Goal: Task Accomplishment & Management: Manage account settings

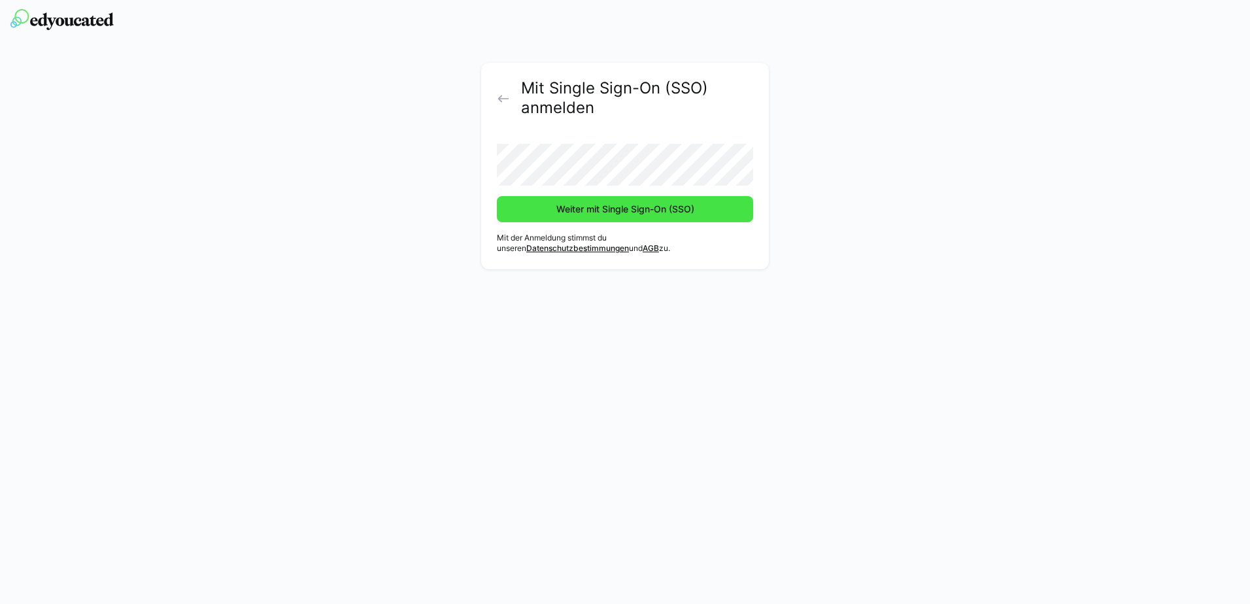
click at [681, 211] on span "Weiter mit Single Sign-On (SSO)" at bounding box center [626, 209] width 142 height 13
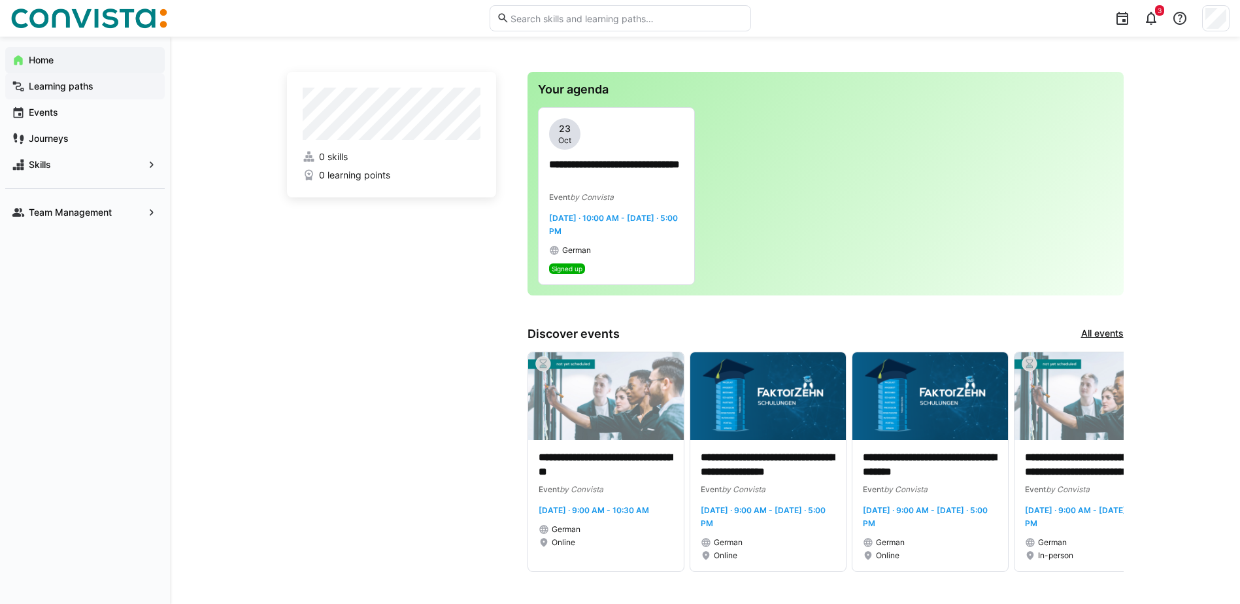
click at [0, 0] on app-navigation-label "Learning paths" at bounding box center [0, 0] width 0 height 0
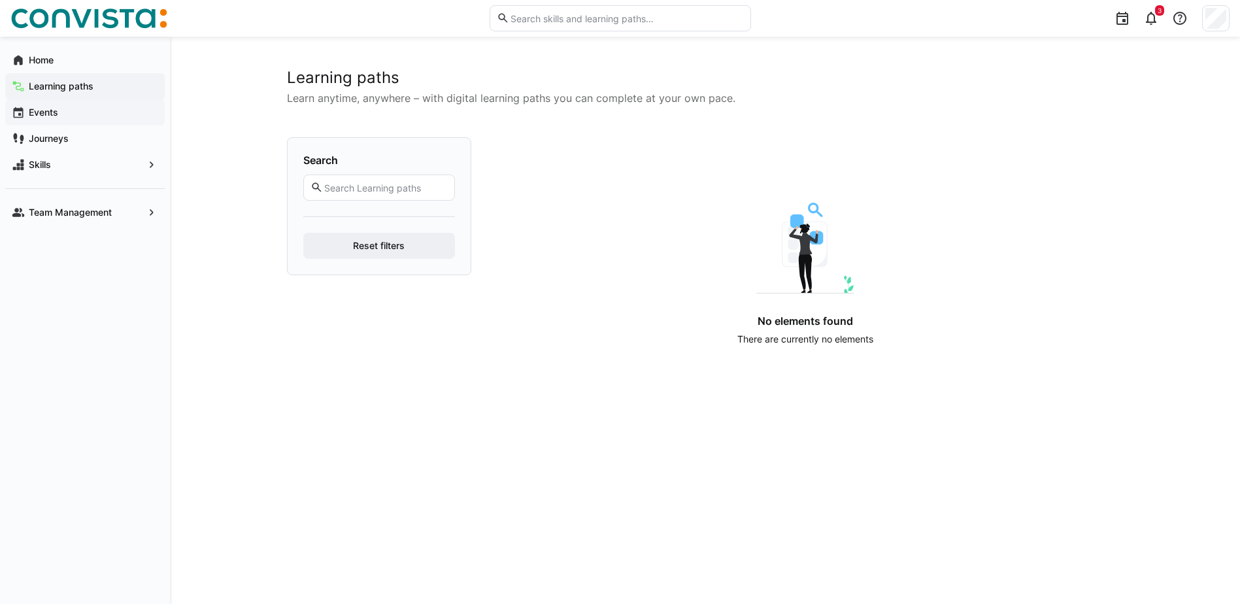
click at [0, 0] on app-navigation-label "Events" at bounding box center [0, 0] width 0 height 0
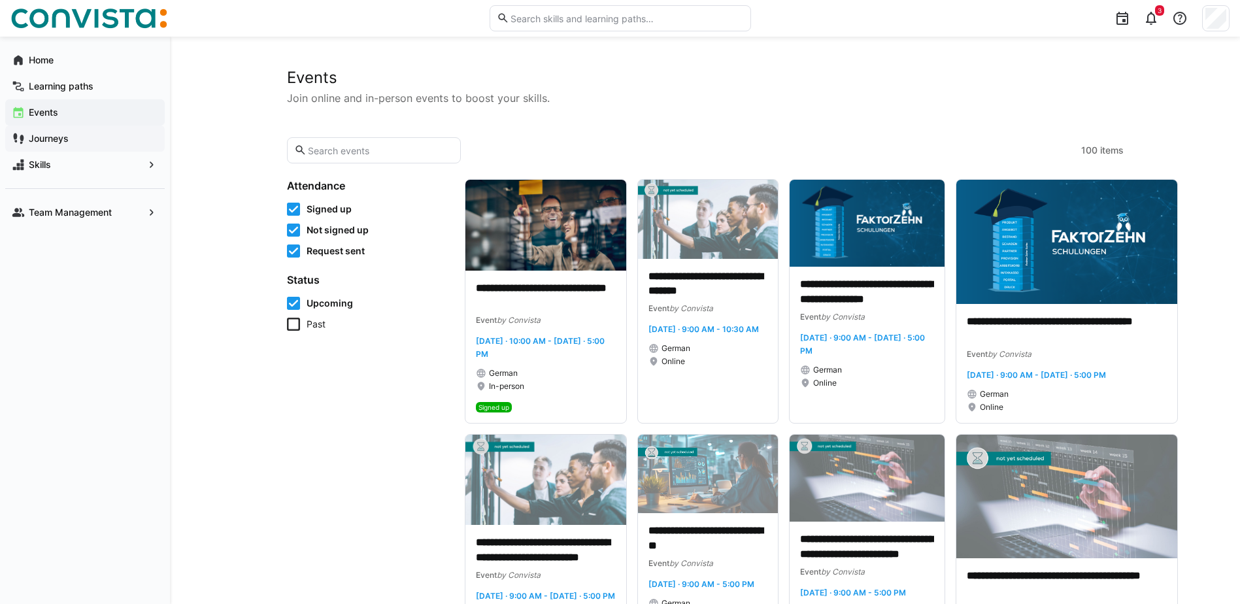
click at [0, 0] on app-navigation-label "Journeys" at bounding box center [0, 0] width 0 height 0
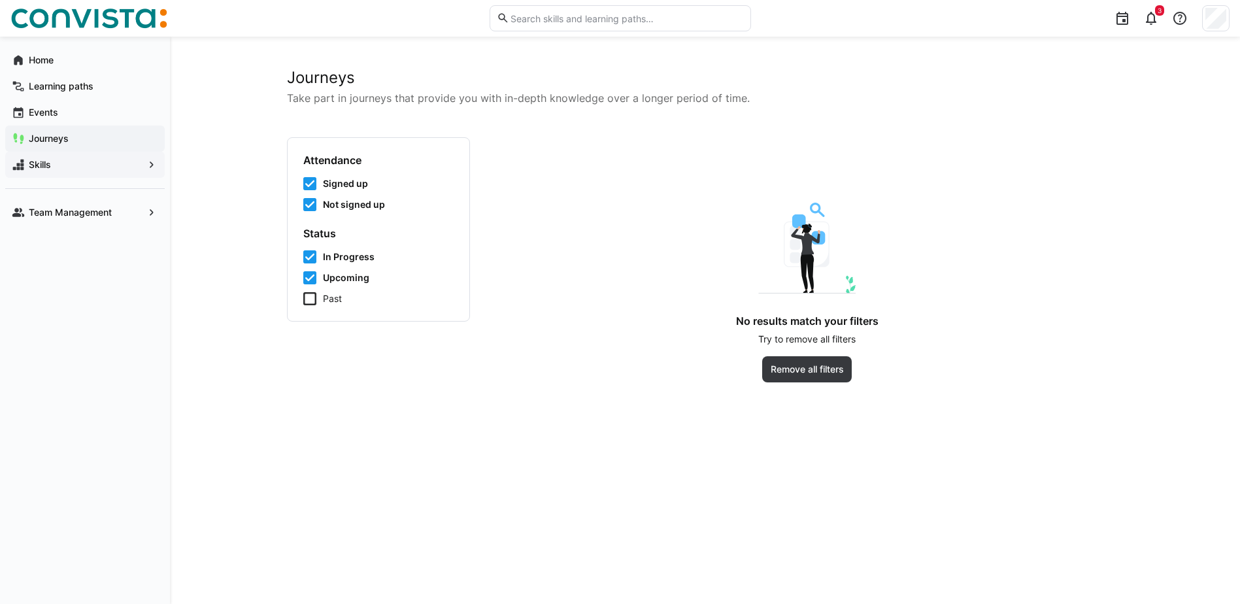
click at [0, 0] on app-navigation-label "Skills" at bounding box center [0, 0] width 0 height 0
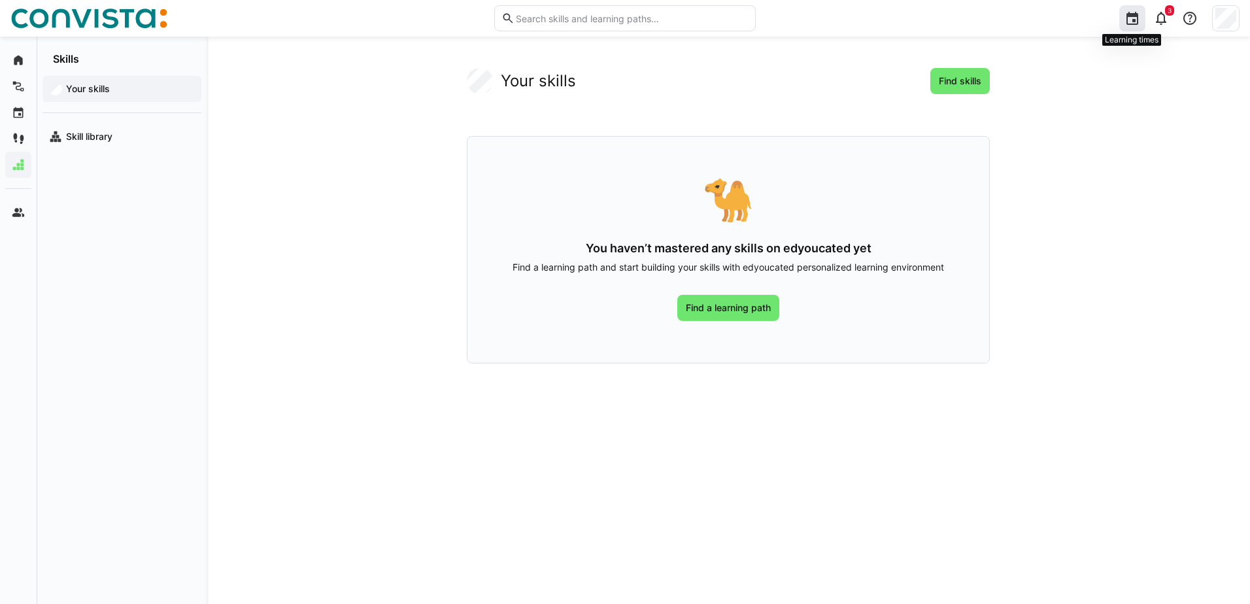
click at [1129, 22] on eds-icon at bounding box center [1133, 18] width 16 height 16
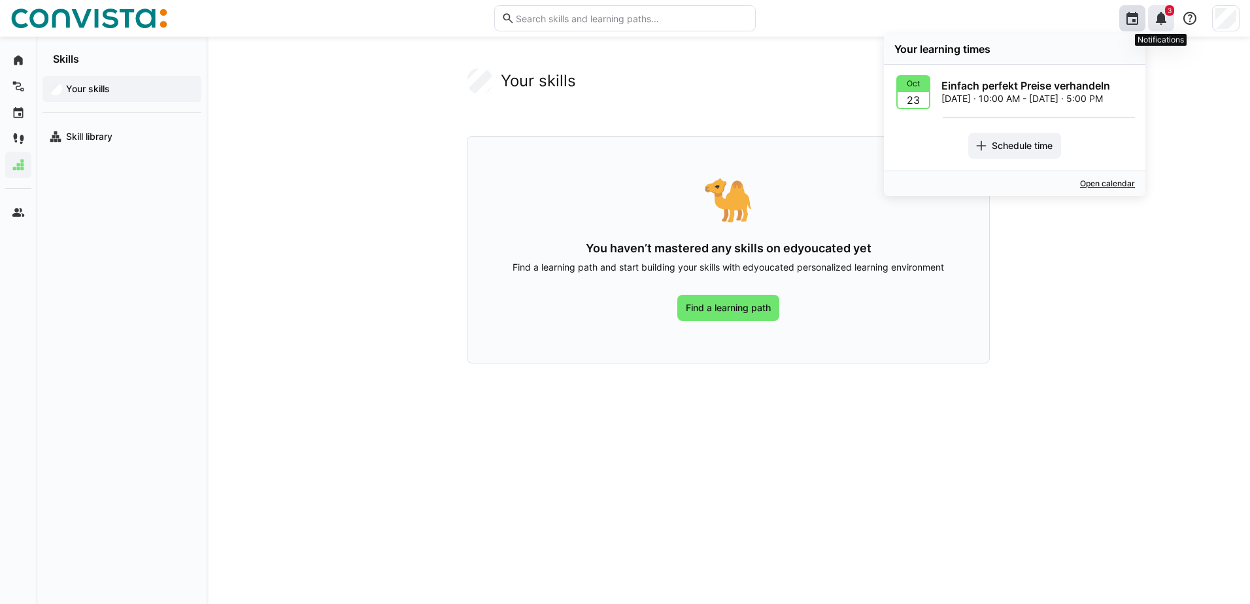
click at [1164, 18] on eds-icon at bounding box center [1162, 18] width 16 height 16
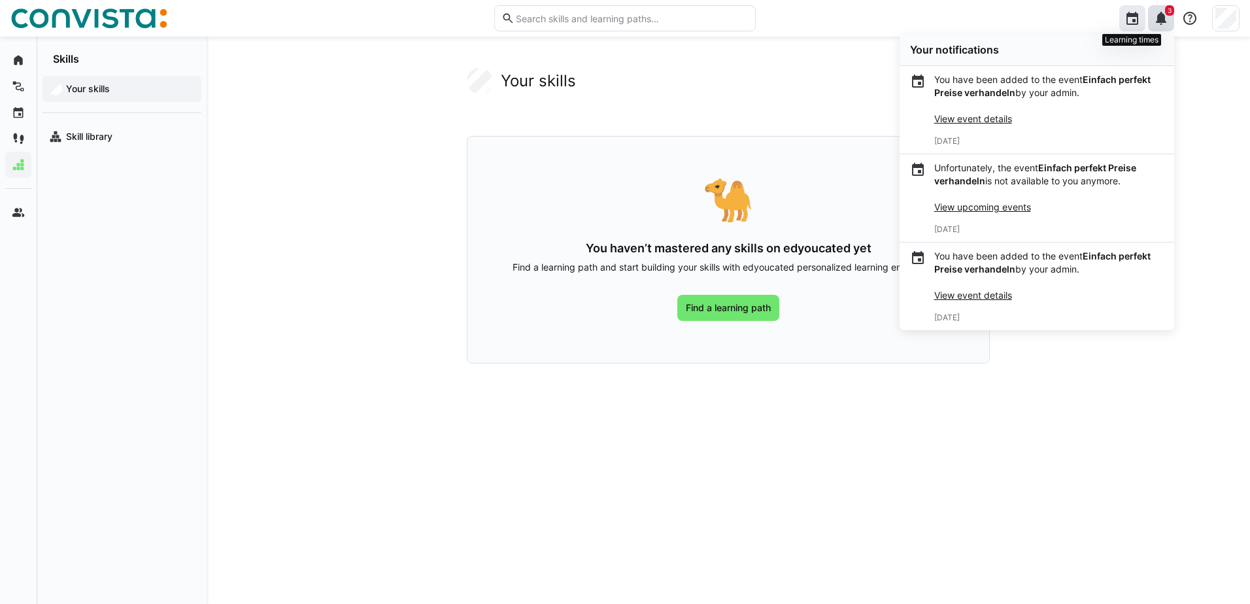
click at [1131, 18] on eds-icon at bounding box center [1133, 18] width 16 height 16
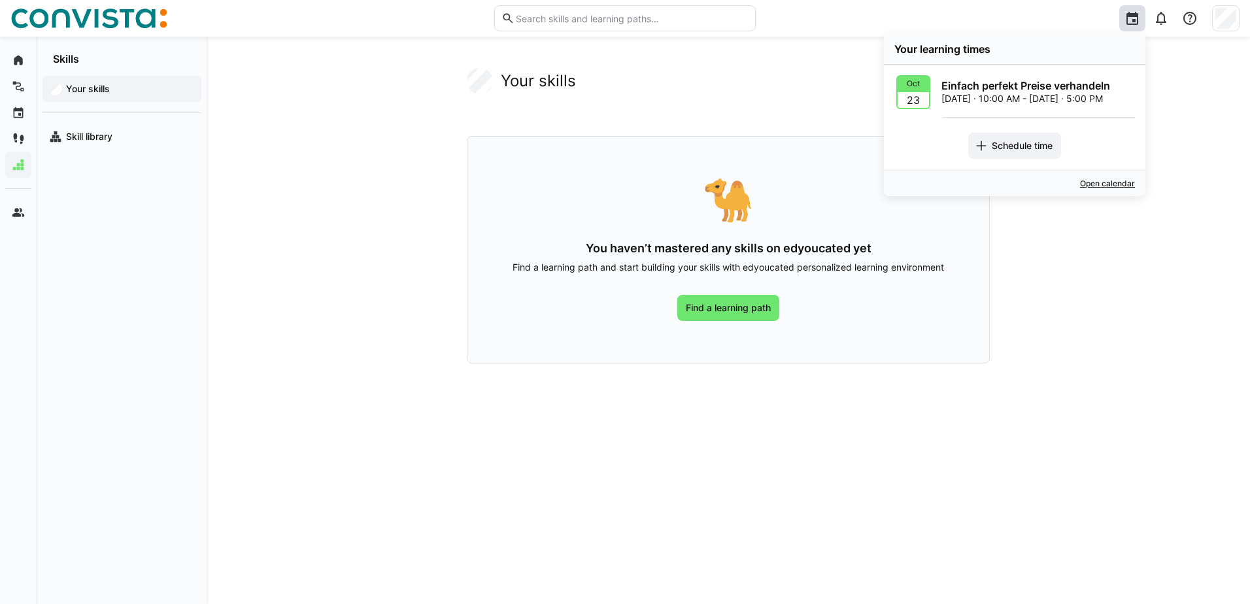
click at [1032, 327] on app-your-skills-component "Your skills Find skills 🐪 You haven’t mastered any skills on edyoucated yet Fin…" at bounding box center [728, 216] width 837 height 296
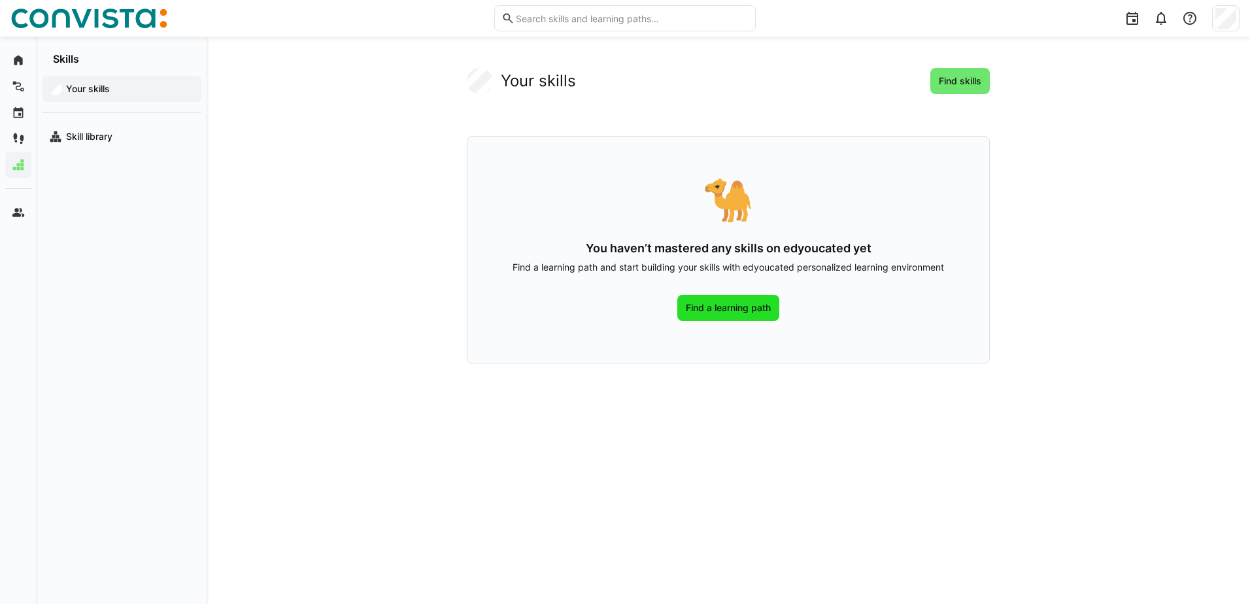
click at [707, 316] on span "Find a learning path" at bounding box center [728, 308] width 102 height 26
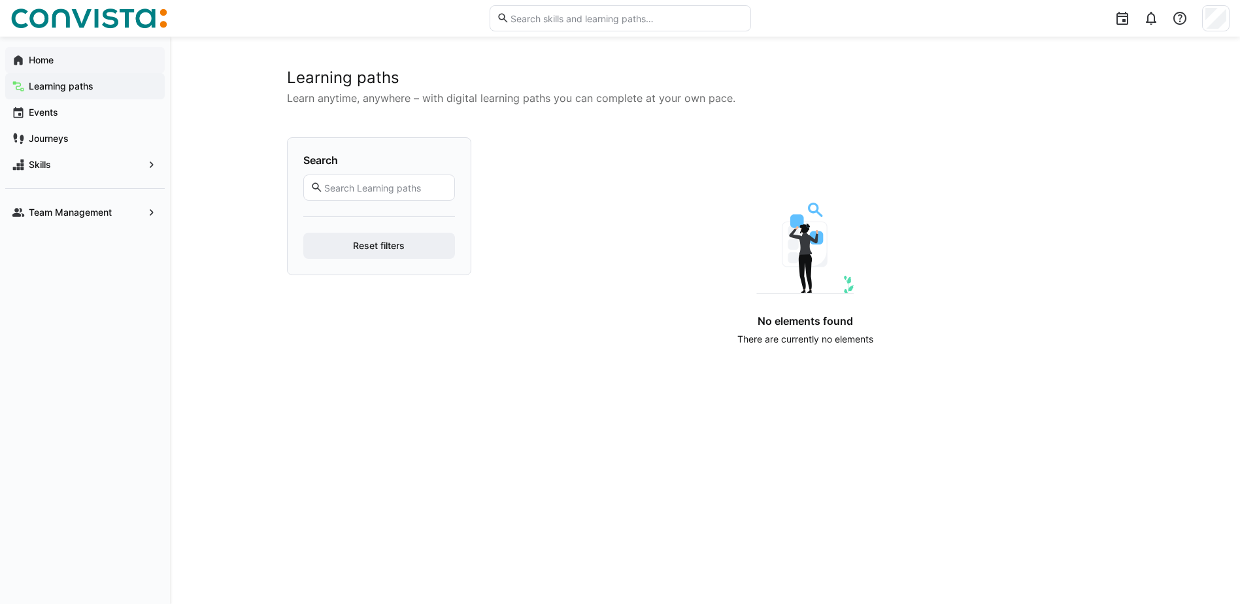
click at [0, 0] on app-navigation-label "Home" at bounding box center [0, 0] width 0 height 0
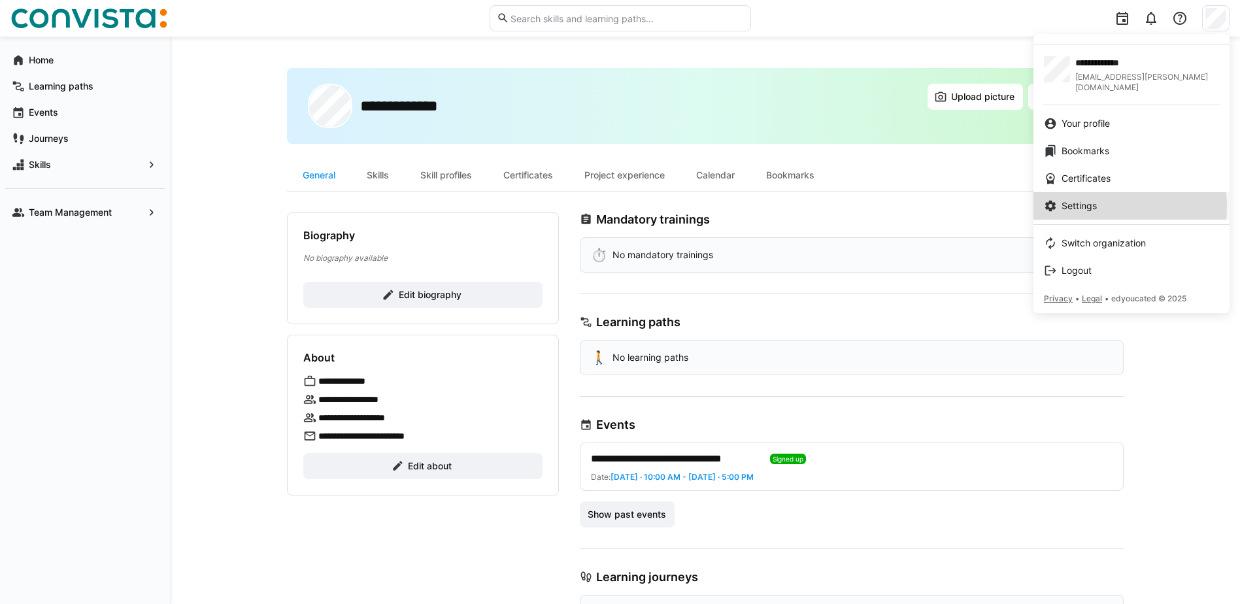
click at [1084, 199] on span "Settings" at bounding box center [1079, 205] width 35 height 13
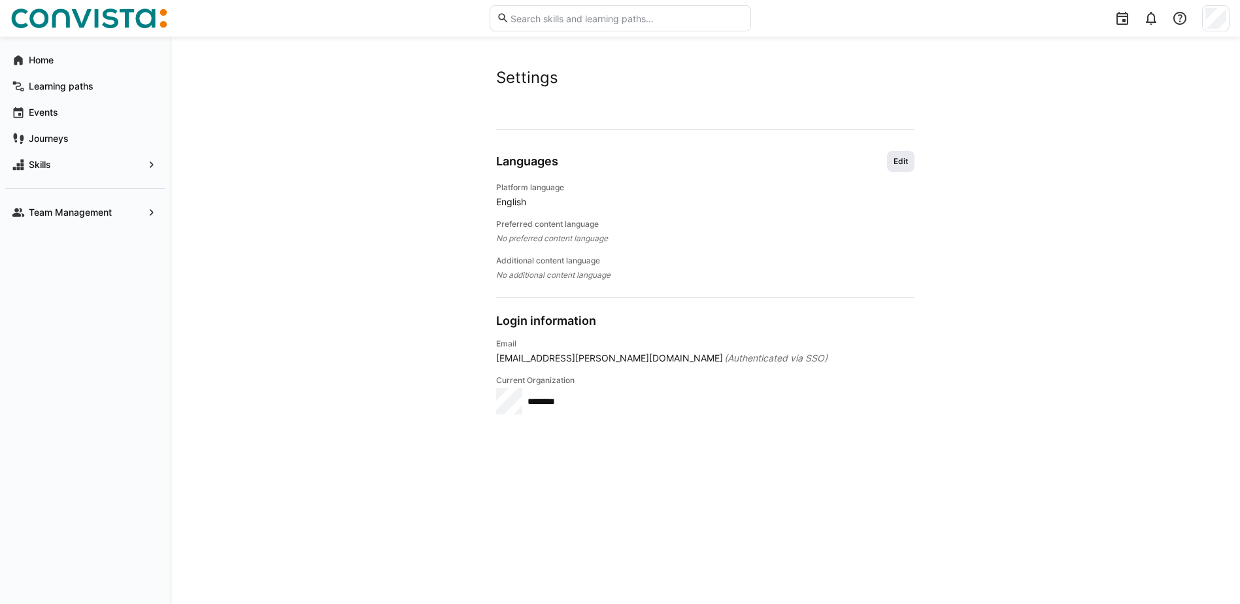
click at [904, 160] on span "Edit" at bounding box center [901, 161] width 17 height 10
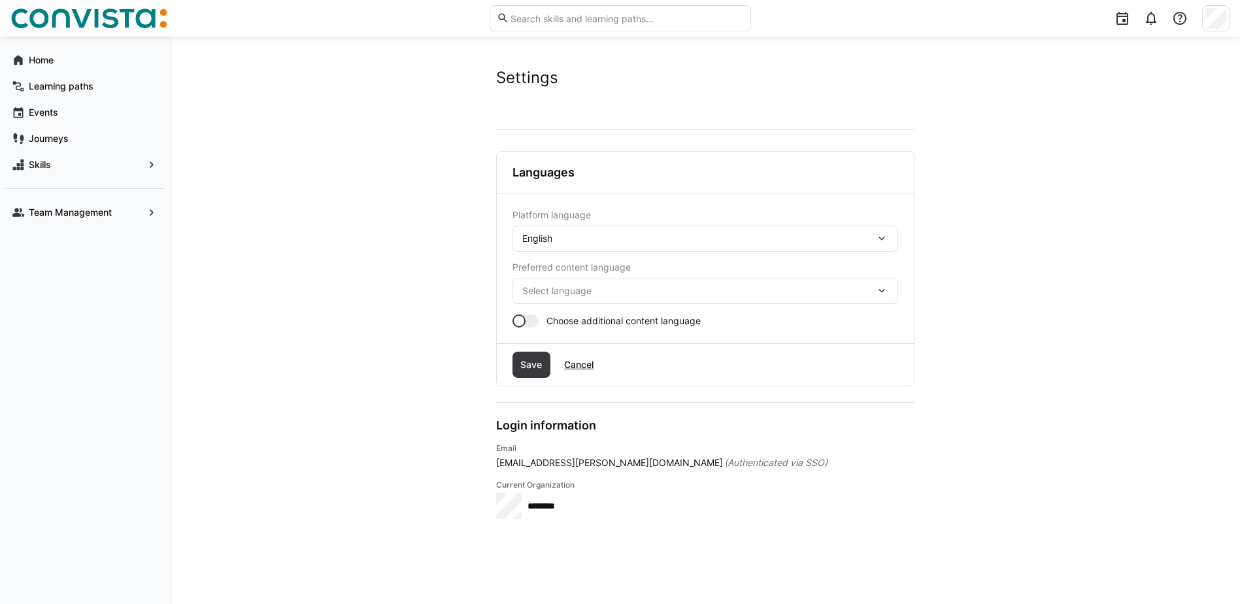
click at [887, 241] on eds-icon at bounding box center [882, 238] width 13 height 13
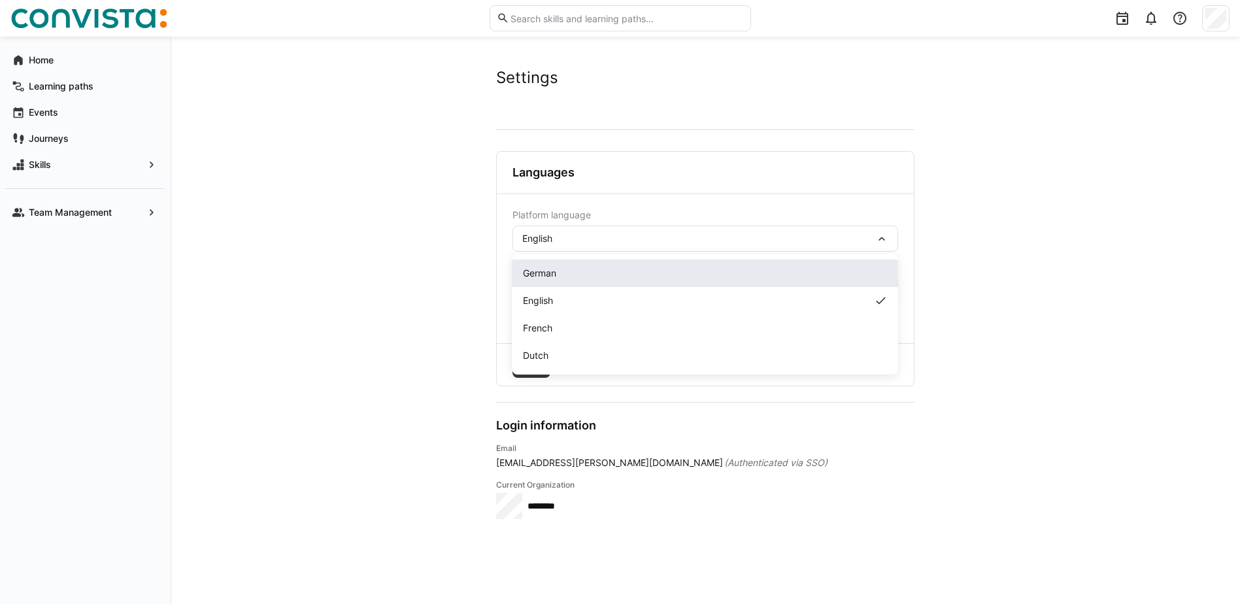
click at [556, 275] on span "German" at bounding box center [539, 273] width 33 height 13
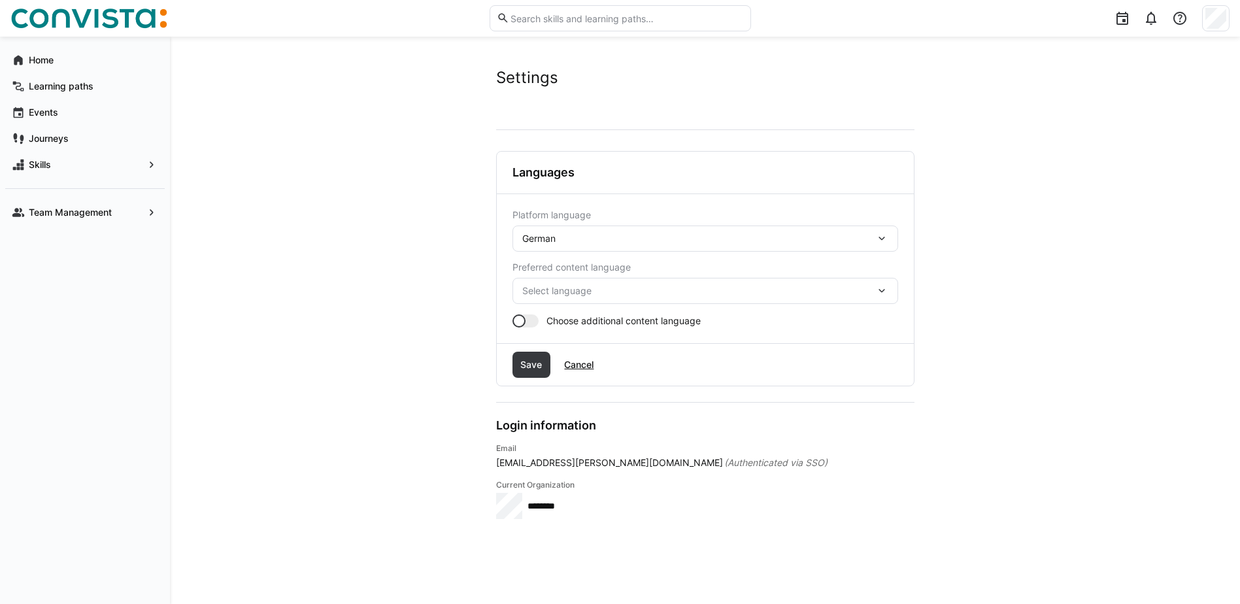
click at [881, 289] on eds-icon at bounding box center [882, 290] width 13 height 13
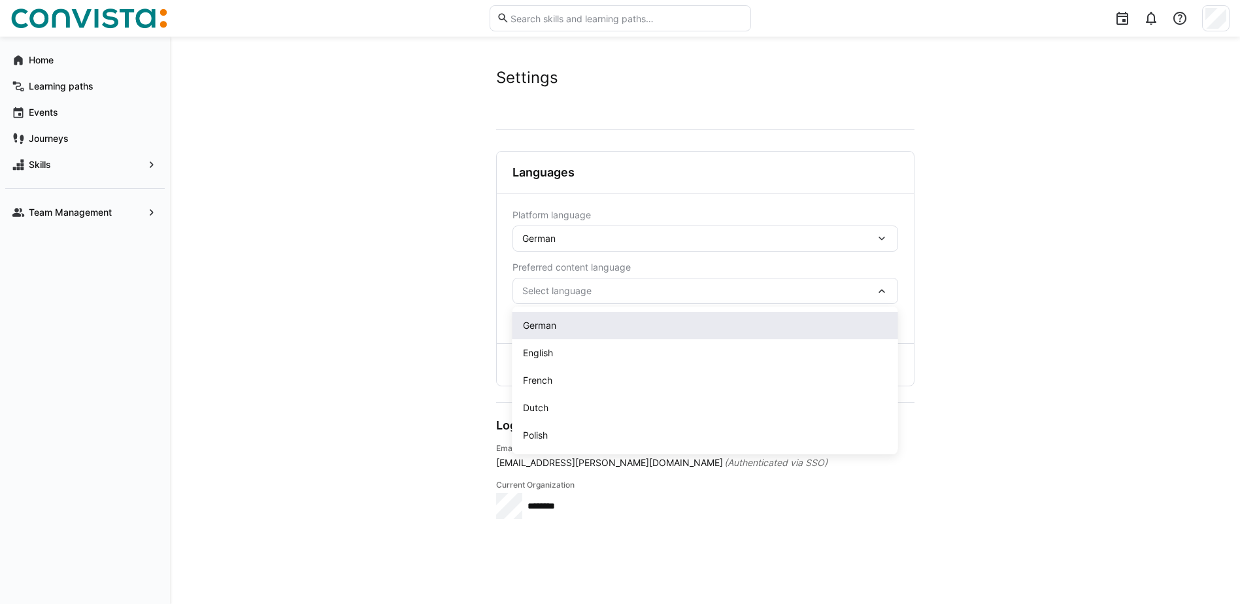
click at [547, 327] on span "German" at bounding box center [539, 325] width 33 height 13
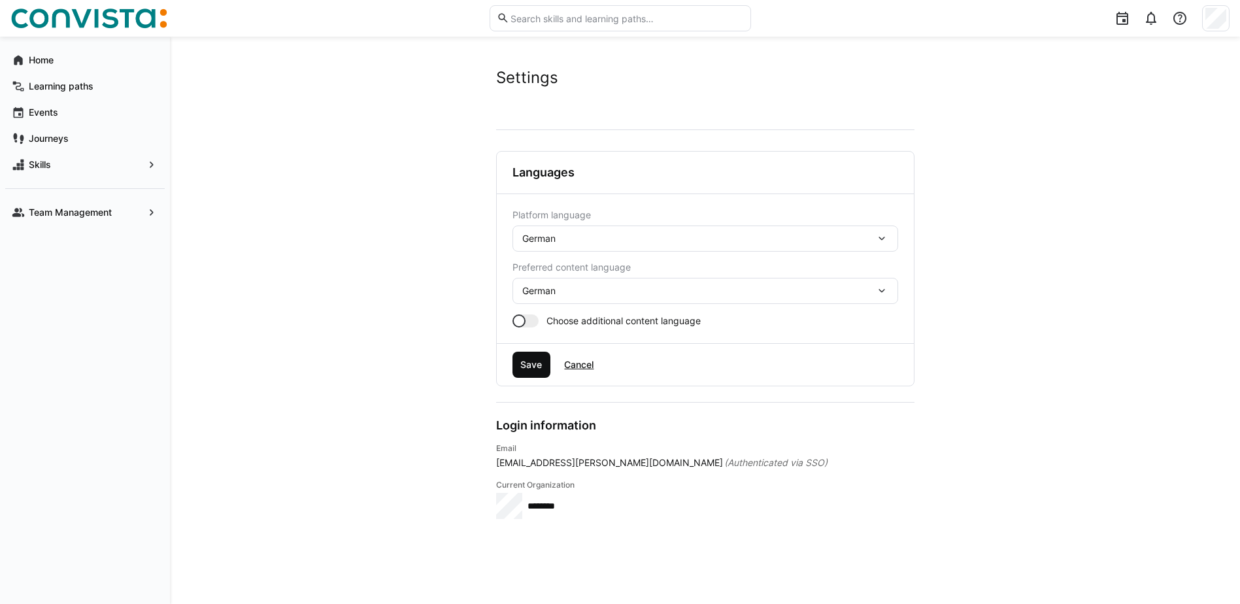
click at [530, 367] on span "Save" at bounding box center [532, 364] width 26 height 13
